Goal: Transaction & Acquisition: Purchase product/service

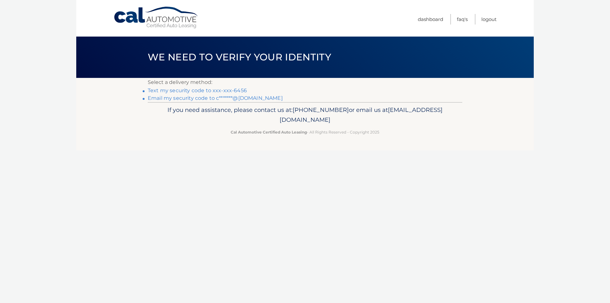
click at [210, 90] on link "Text my security code to xxx-xxx-6456" at bounding box center [197, 90] width 99 height 6
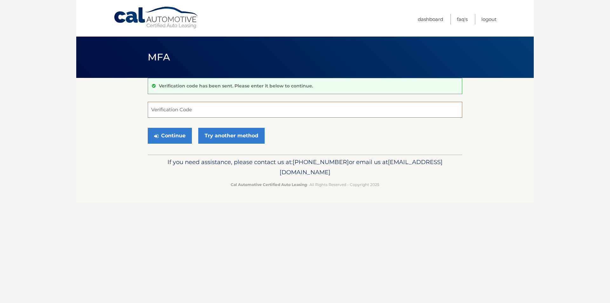
click at [196, 108] on input "Verification Code" at bounding box center [305, 110] width 314 height 16
type input "172537"
click at [170, 136] on button "Continue" at bounding box center [170, 136] width 44 height 16
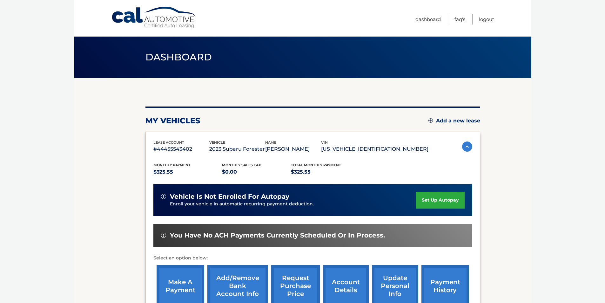
scroll to position [82, 0]
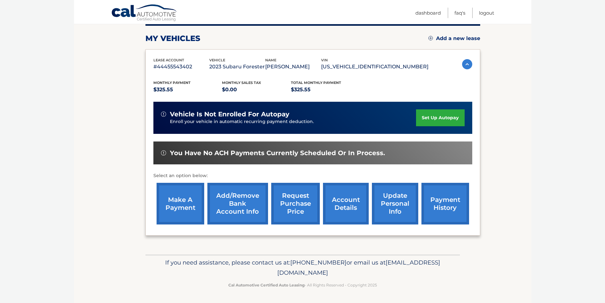
click at [180, 204] on link "make a payment" at bounding box center [181, 204] width 48 height 42
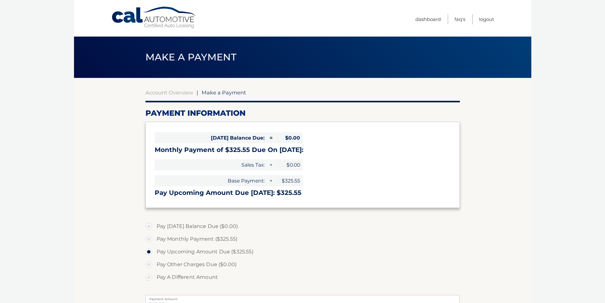
select select "YTkzOGUyNDItMTY0ZC00Y2U2LTlhZjMtNzRkZjc3M2JlNzVm"
click at [149, 238] on label "Pay Monthly Payment ($325.55)" at bounding box center [302, 238] width 314 height 13
click at [149, 238] on input "Pay Monthly Payment ($325.55)" at bounding box center [151, 237] width 6 height 10
radio input "true"
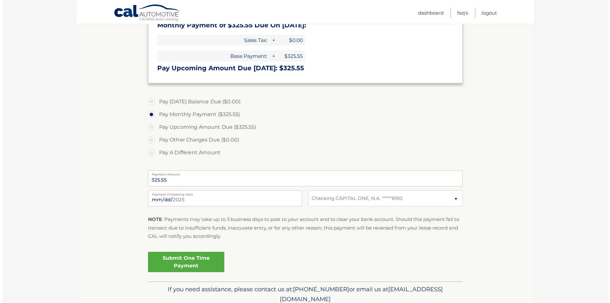
scroll to position [127, 0]
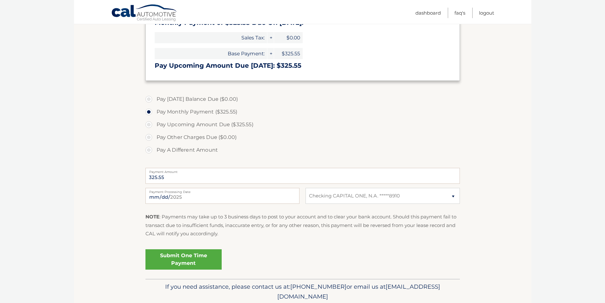
click at [181, 260] on link "Submit One Time Payment" at bounding box center [183, 259] width 76 height 20
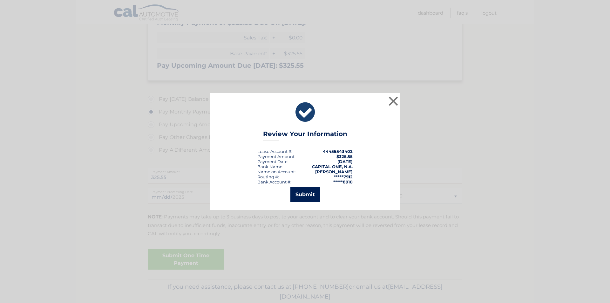
click at [295, 195] on button "Submit" at bounding box center [305, 194] width 30 height 15
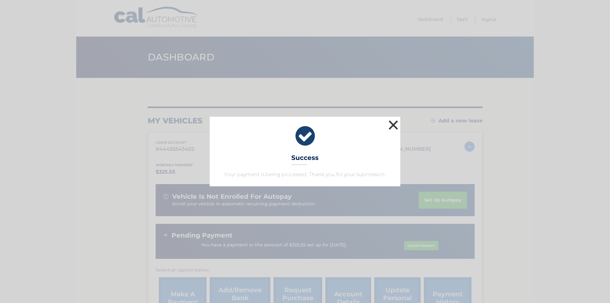
click at [391, 124] on button "×" at bounding box center [393, 124] width 13 height 13
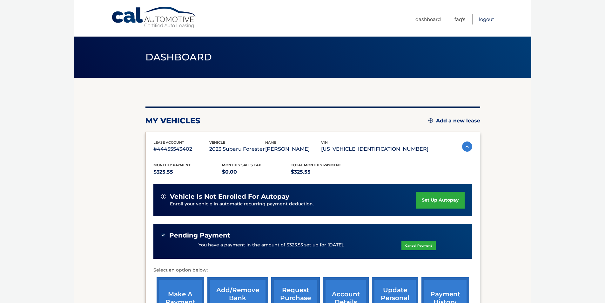
click at [485, 19] on link "Logout" at bounding box center [486, 19] width 15 height 10
